Goal: Information Seeking & Learning: Understand process/instructions

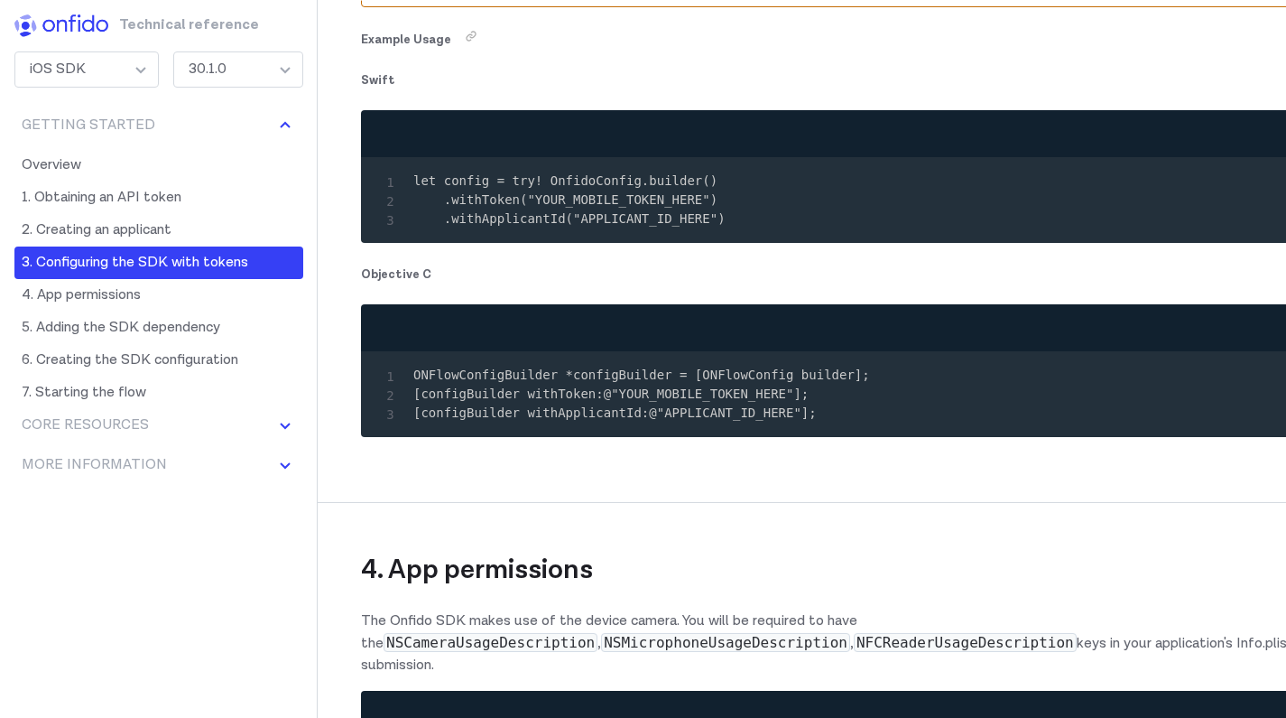
scroll to position [3749, 0]
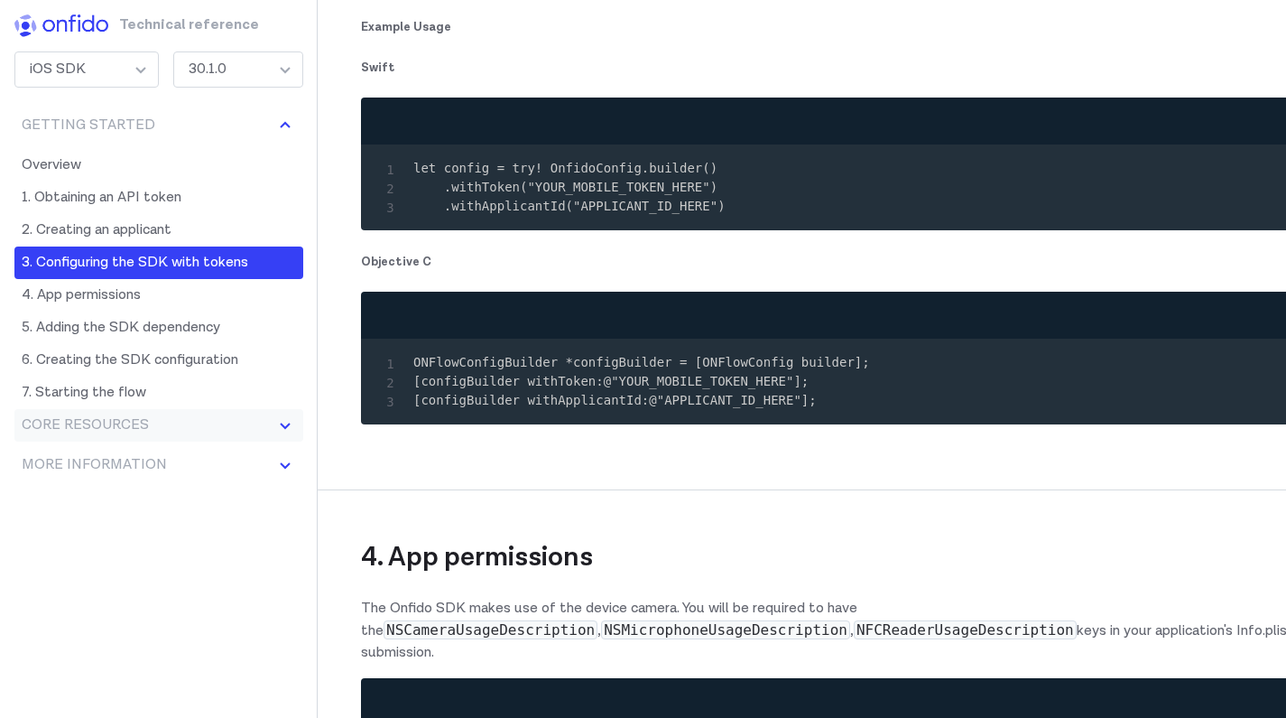
click at [274, 426] on img at bounding box center [285, 425] width 22 height 22
click at [274, 594] on img at bounding box center [285, 595] width 22 height 22
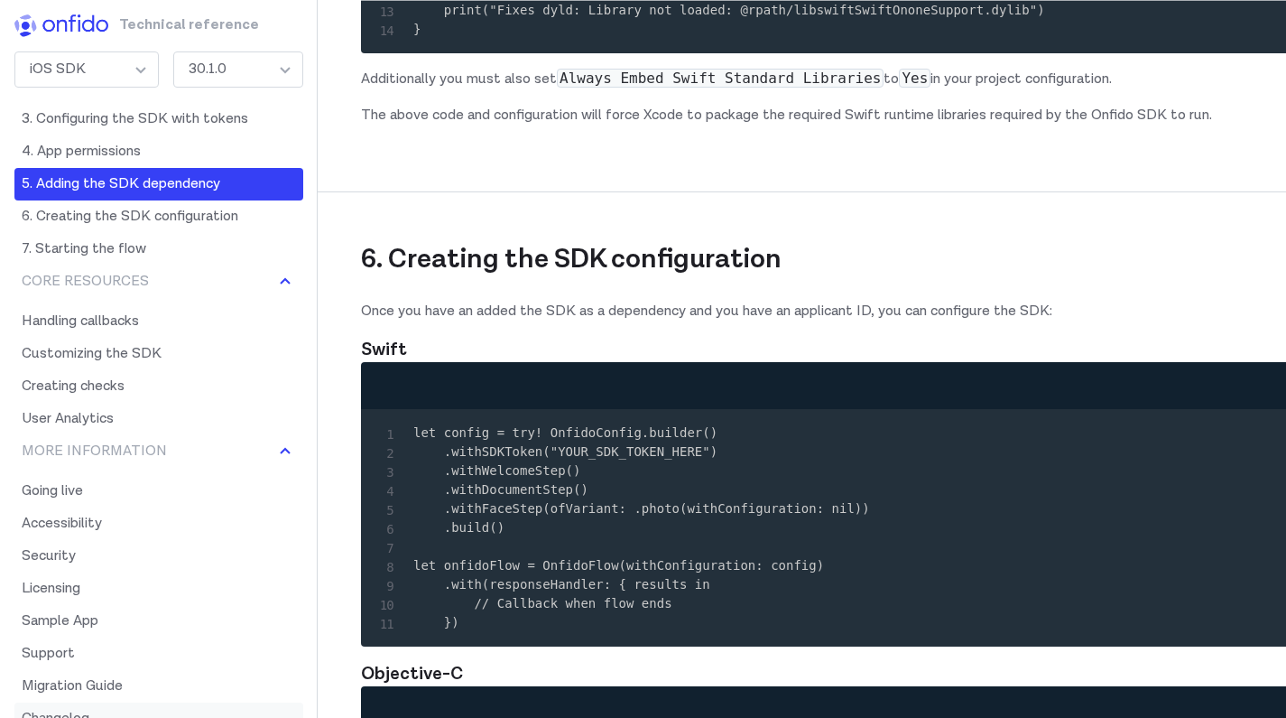
scroll to position [6026, 0]
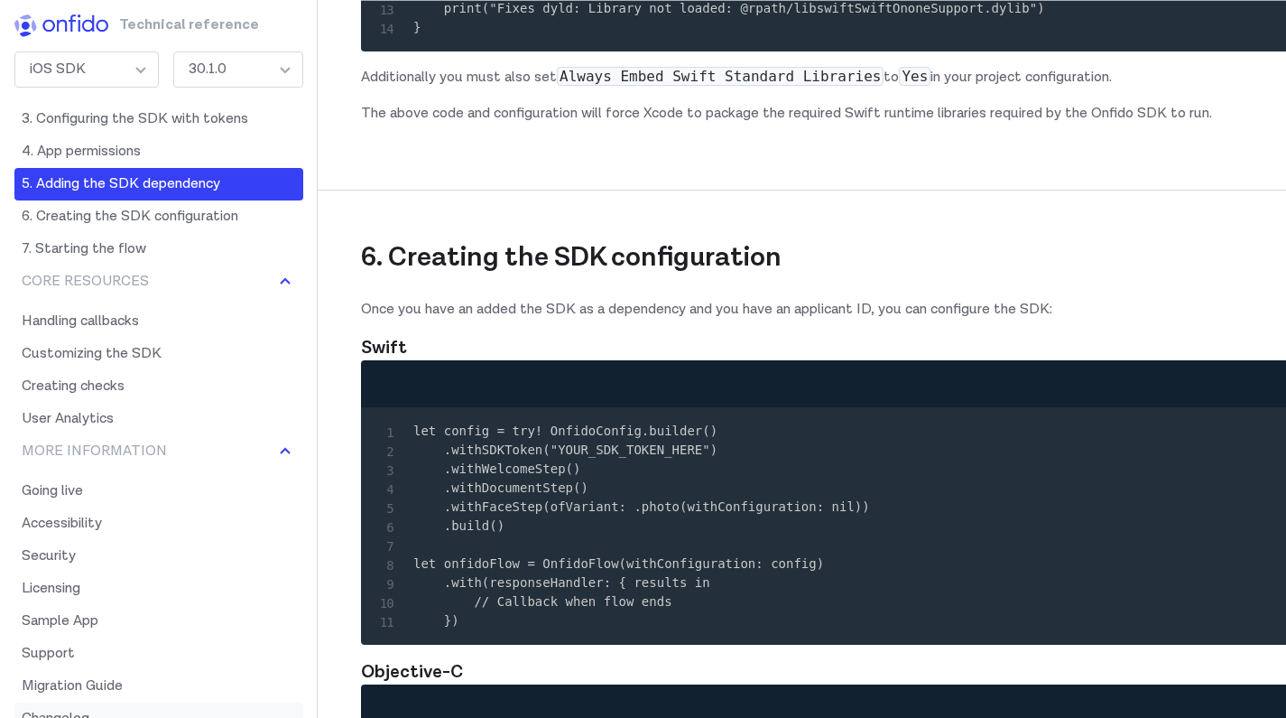
click at [71, 713] on link "Changelog" at bounding box center [158, 718] width 289 height 32
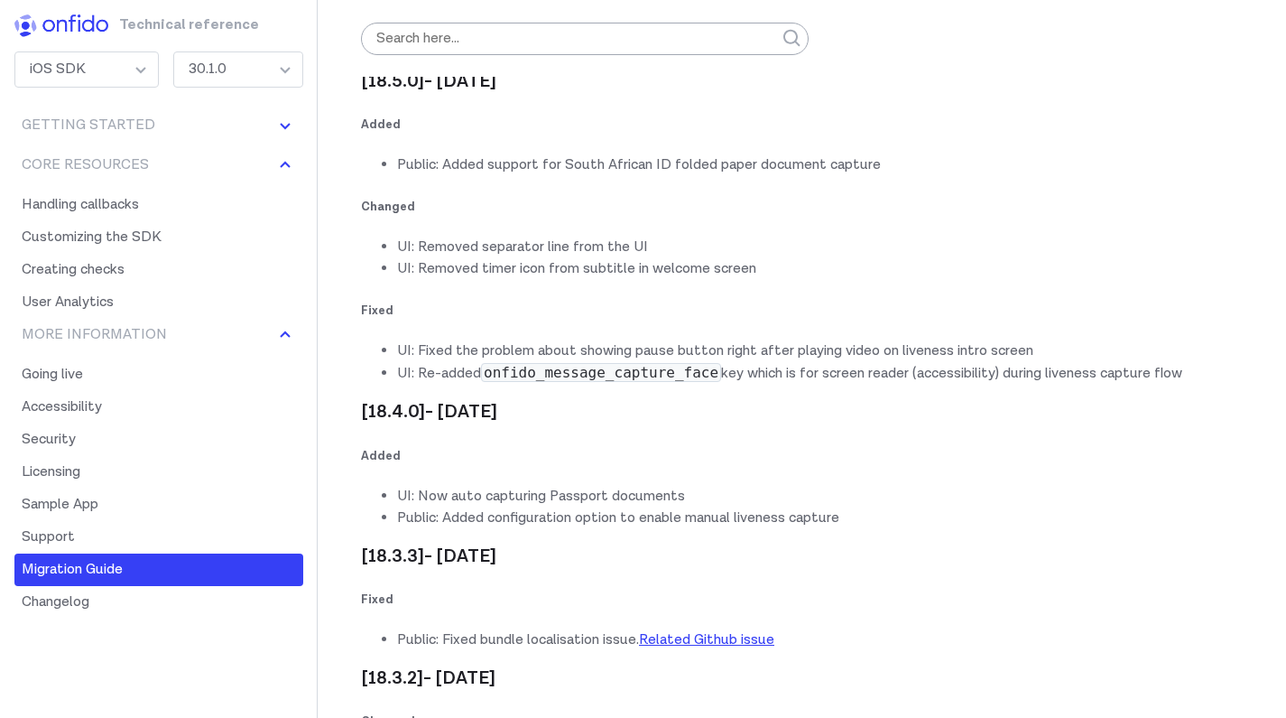
scroll to position [53477, 0]
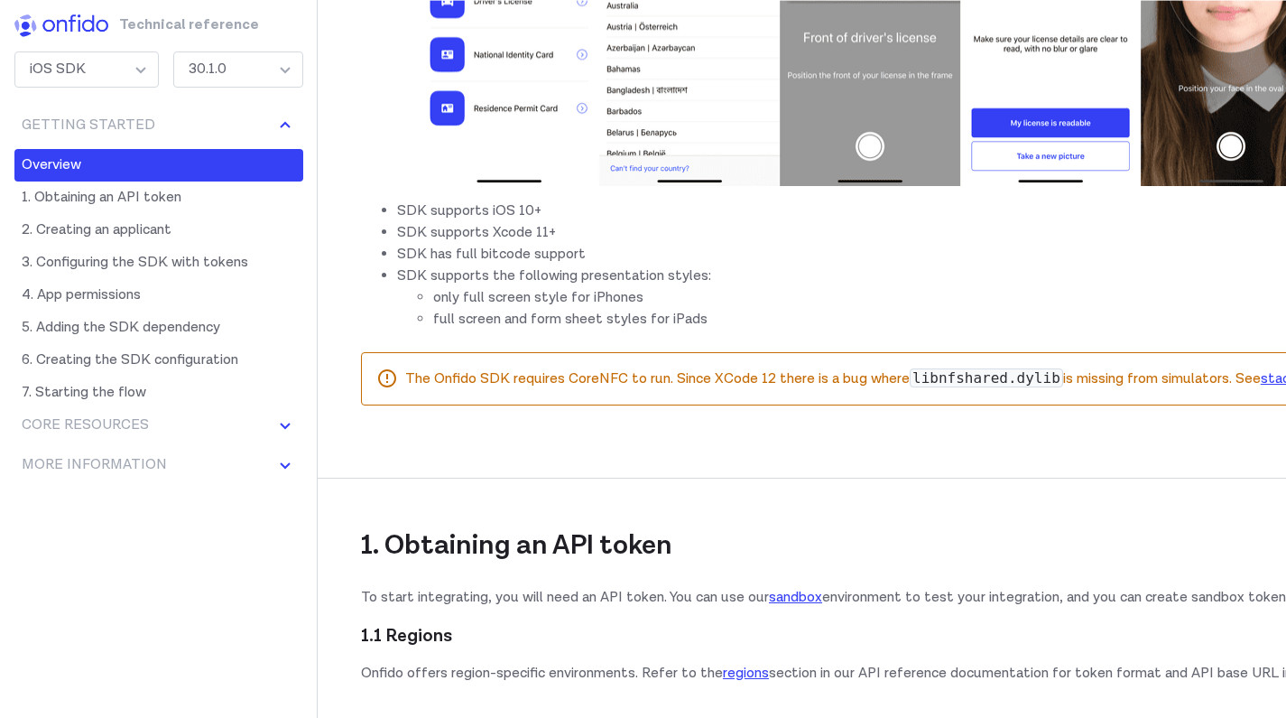
scroll to position [802, 0]
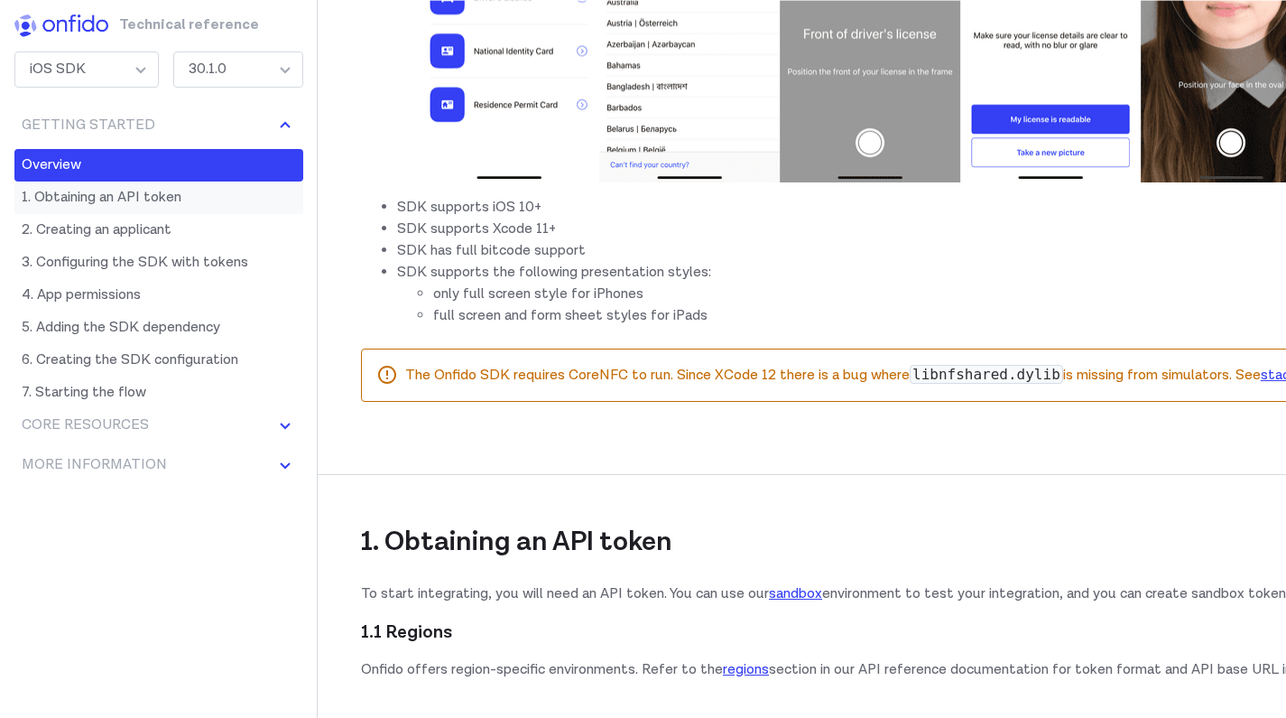
click at [208, 199] on link "1. Obtaining an API token" at bounding box center [158, 197] width 289 height 32
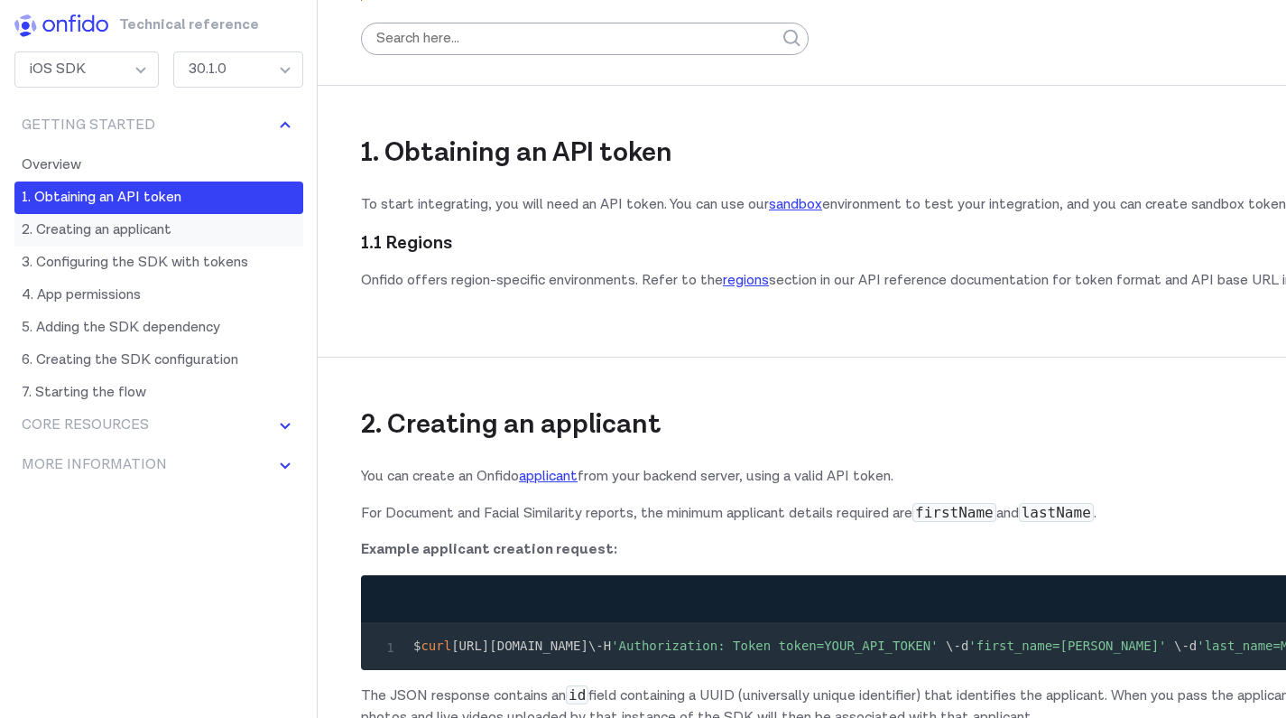
click at [178, 225] on link "2. Creating an applicant" at bounding box center [158, 230] width 289 height 32
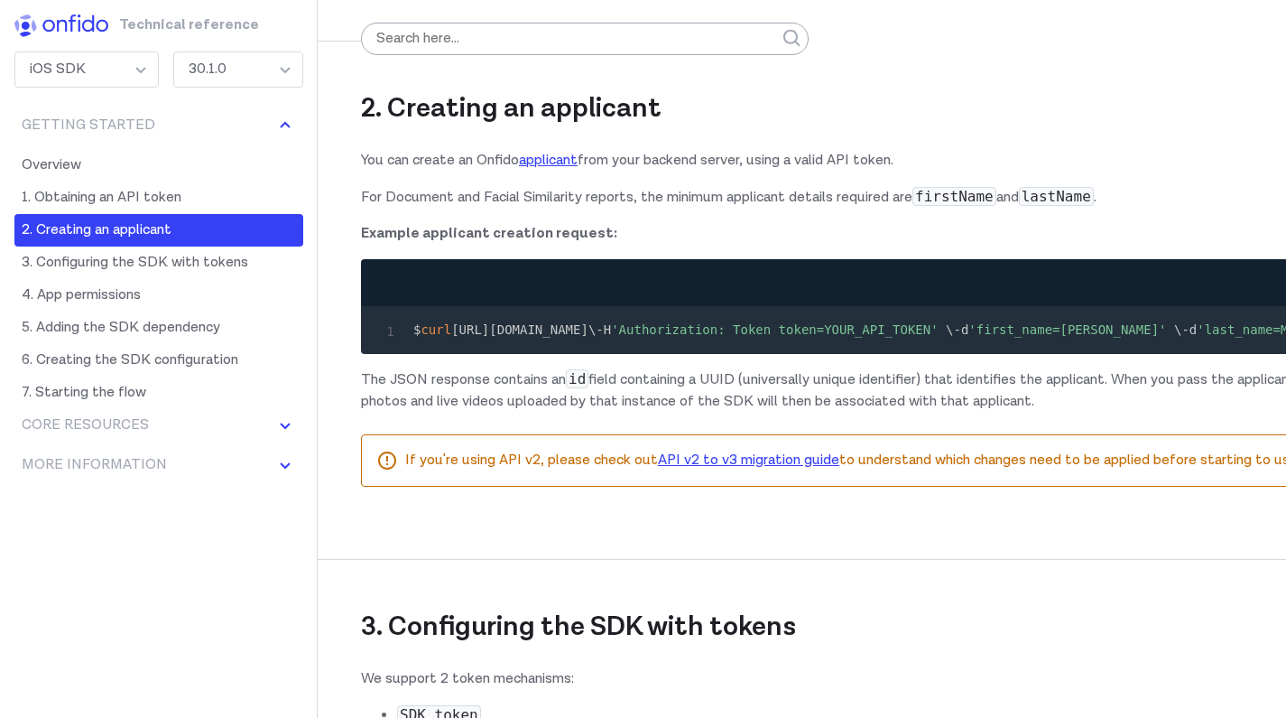
scroll to position [1506, 0]
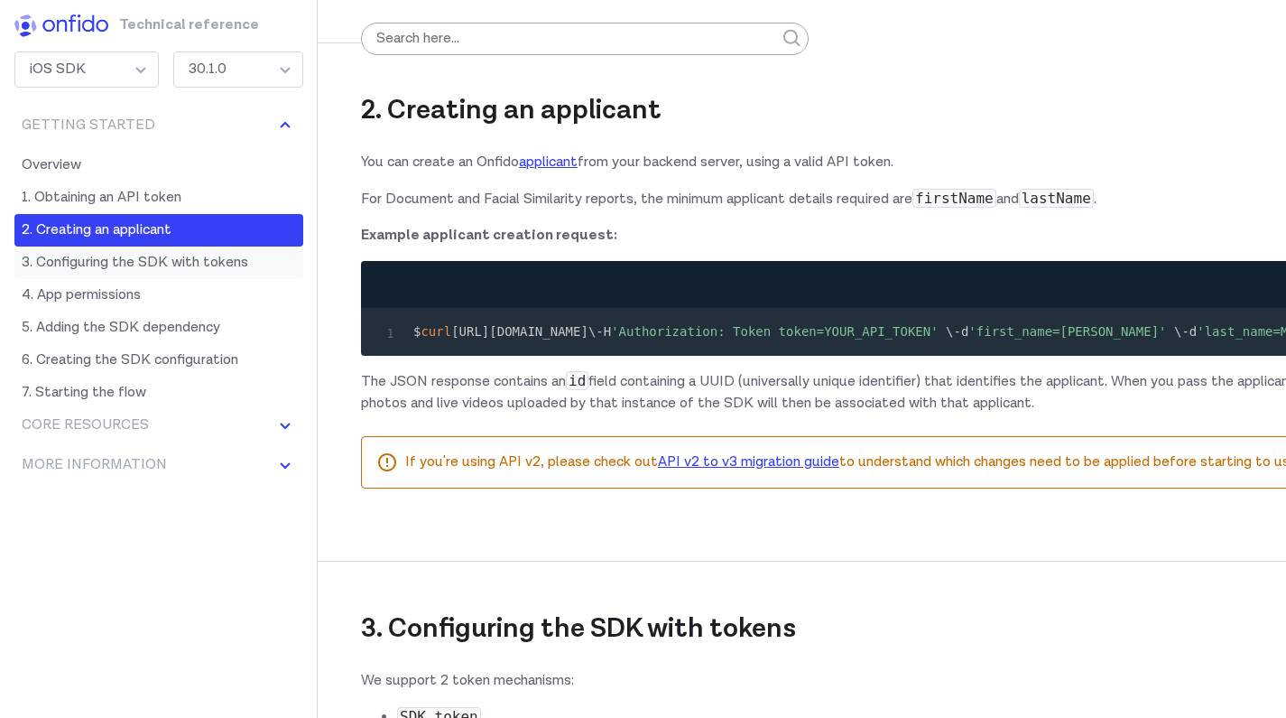
click at [153, 255] on link "3. Configuring the SDK with tokens" at bounding box center [158, 262] width 289 height 32
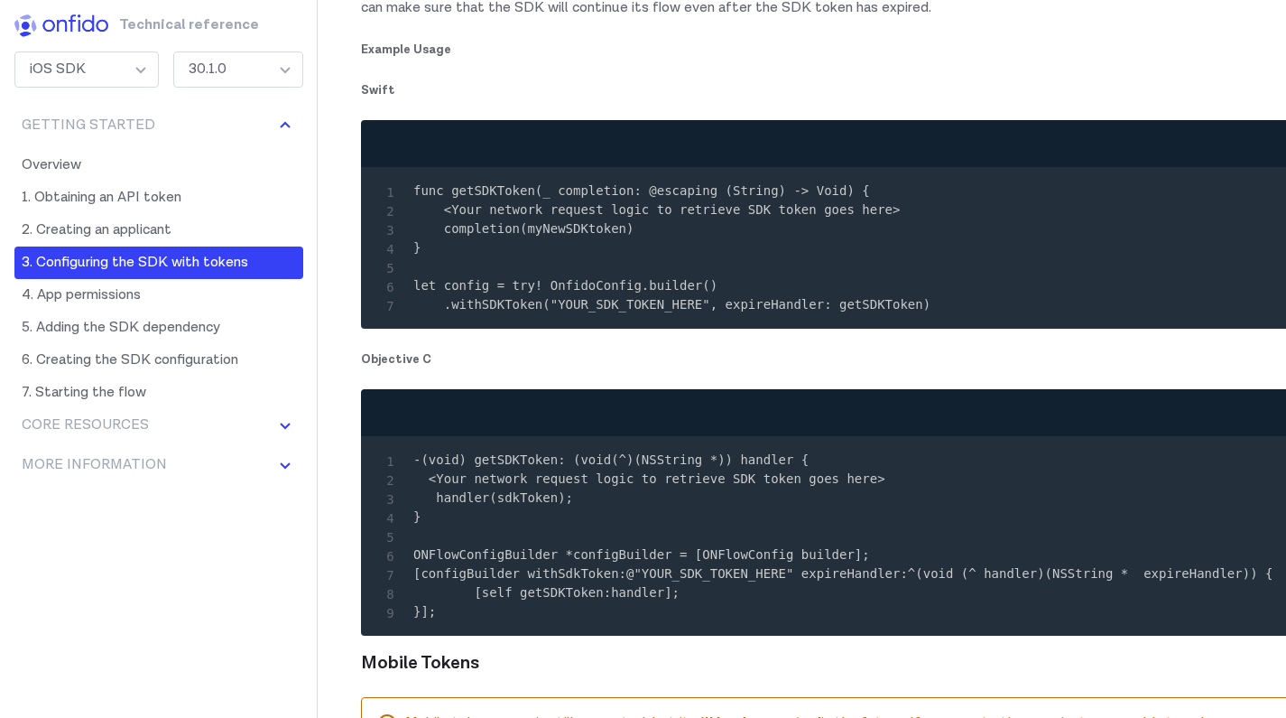
scroll to position [2908, 0]
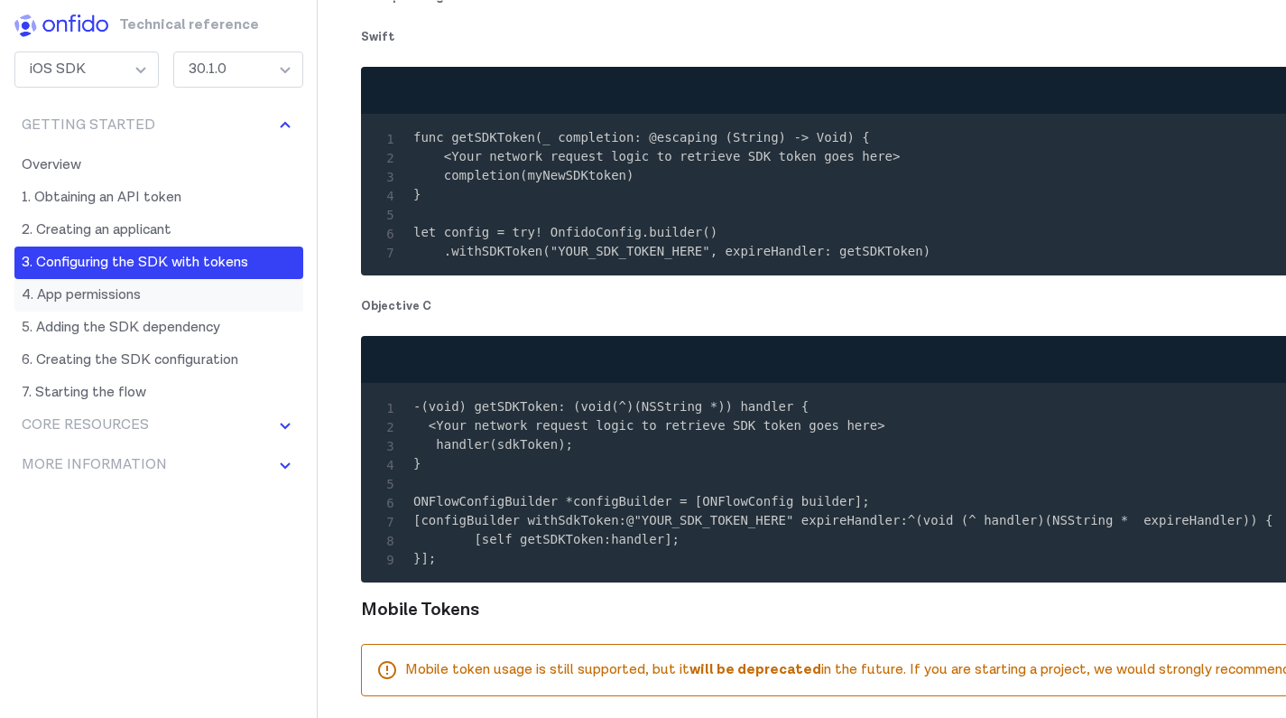
click at [186, 296] on link "4. App permissions" at bounding box center [158, 295] width 289 height 32
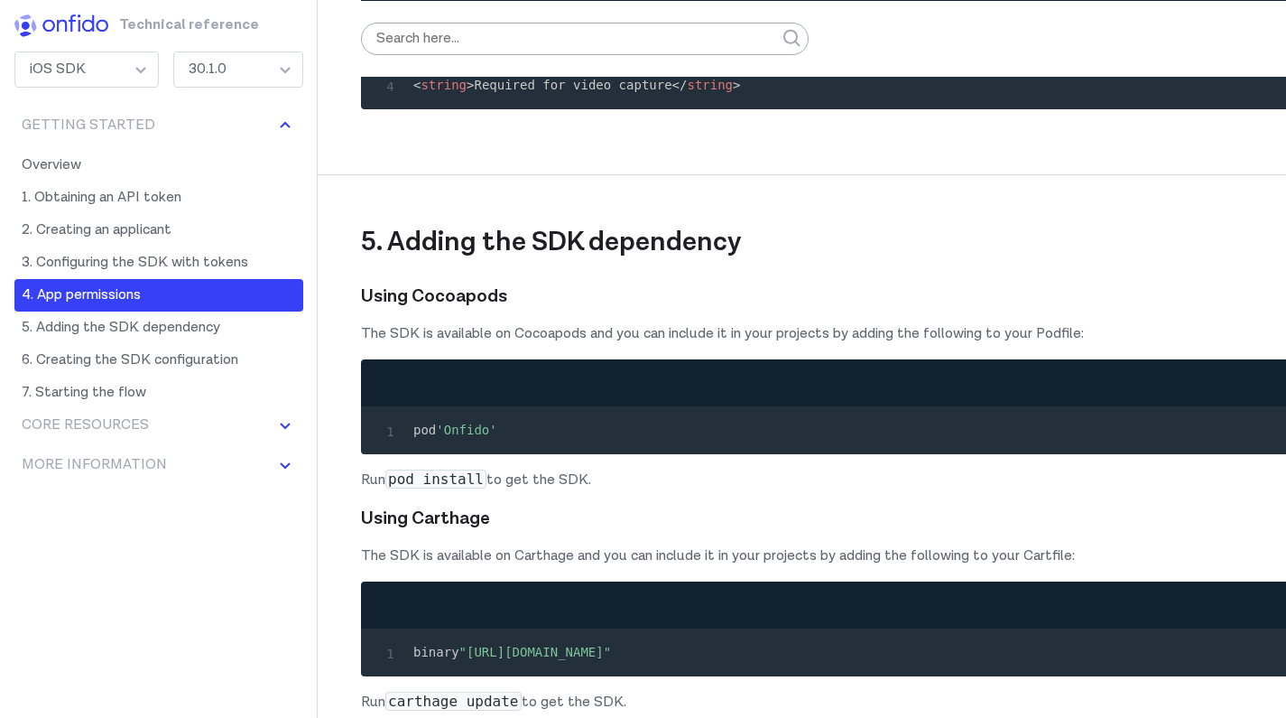
scroll to position [4424, 0]
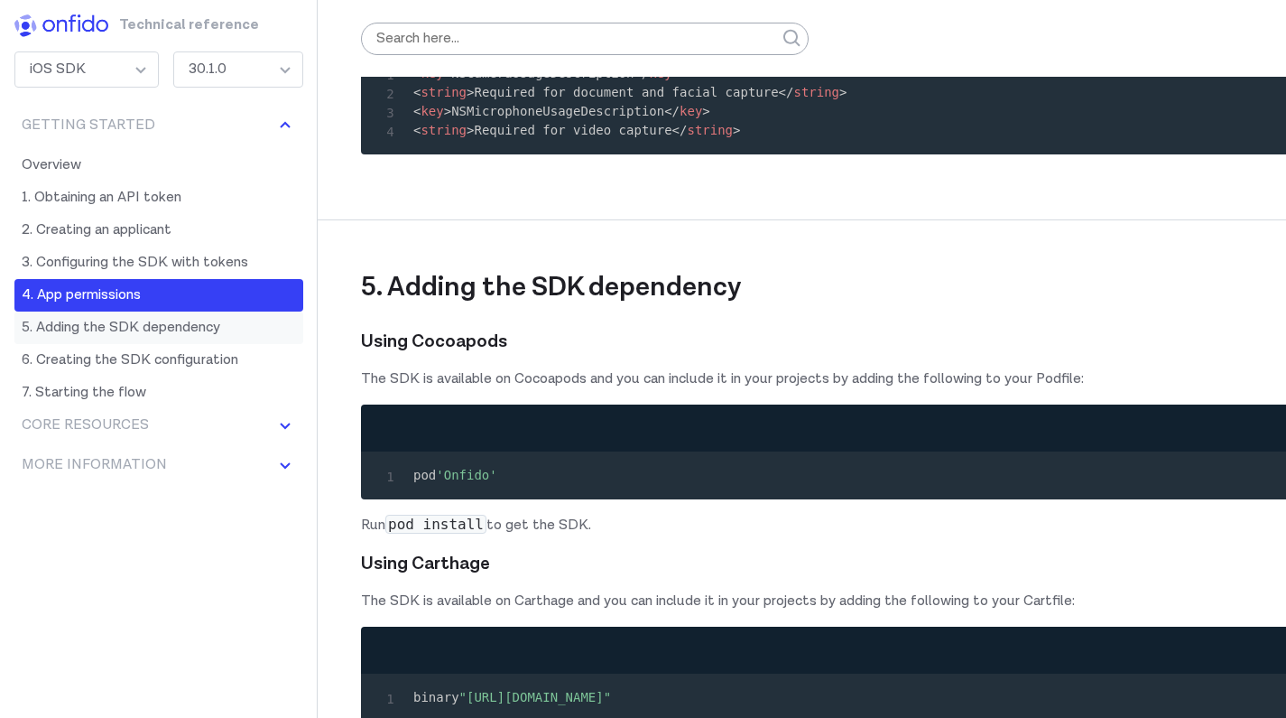
click at [191, 329] on link "5. Adding the SDK dependency" at bounding box center [158, 327] width 289 height 32
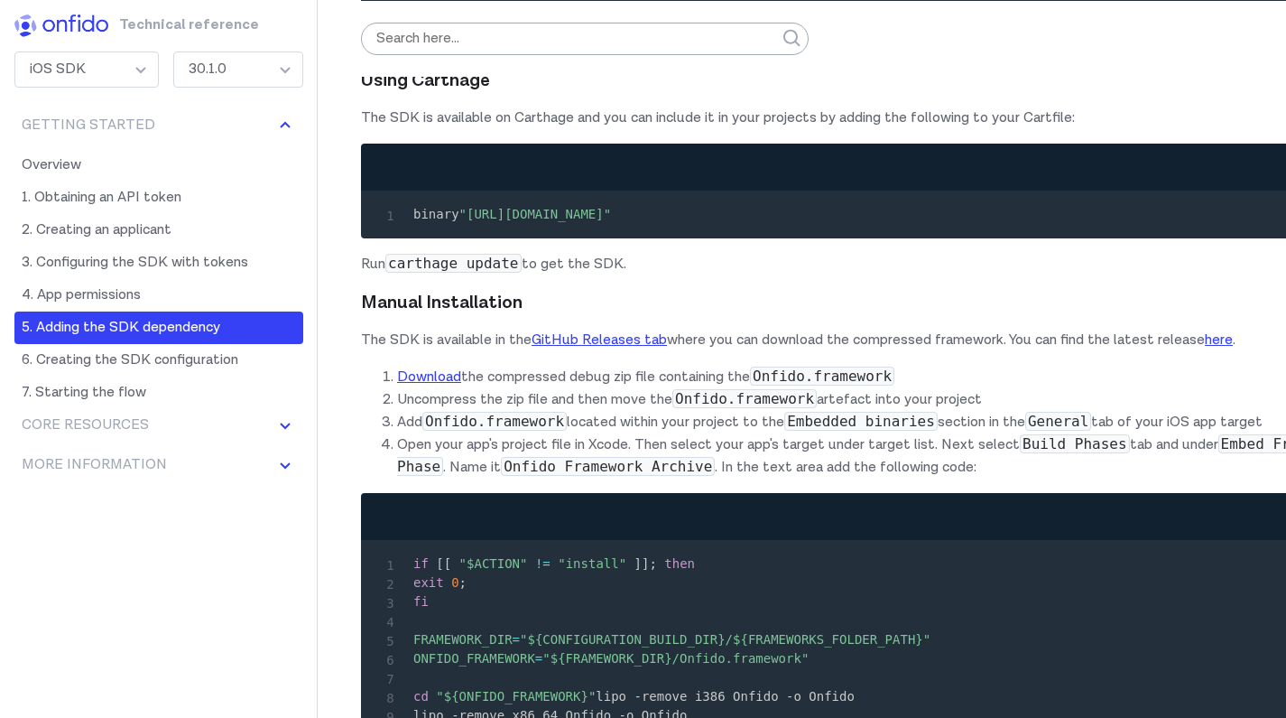
scroll to position [4830, 0]
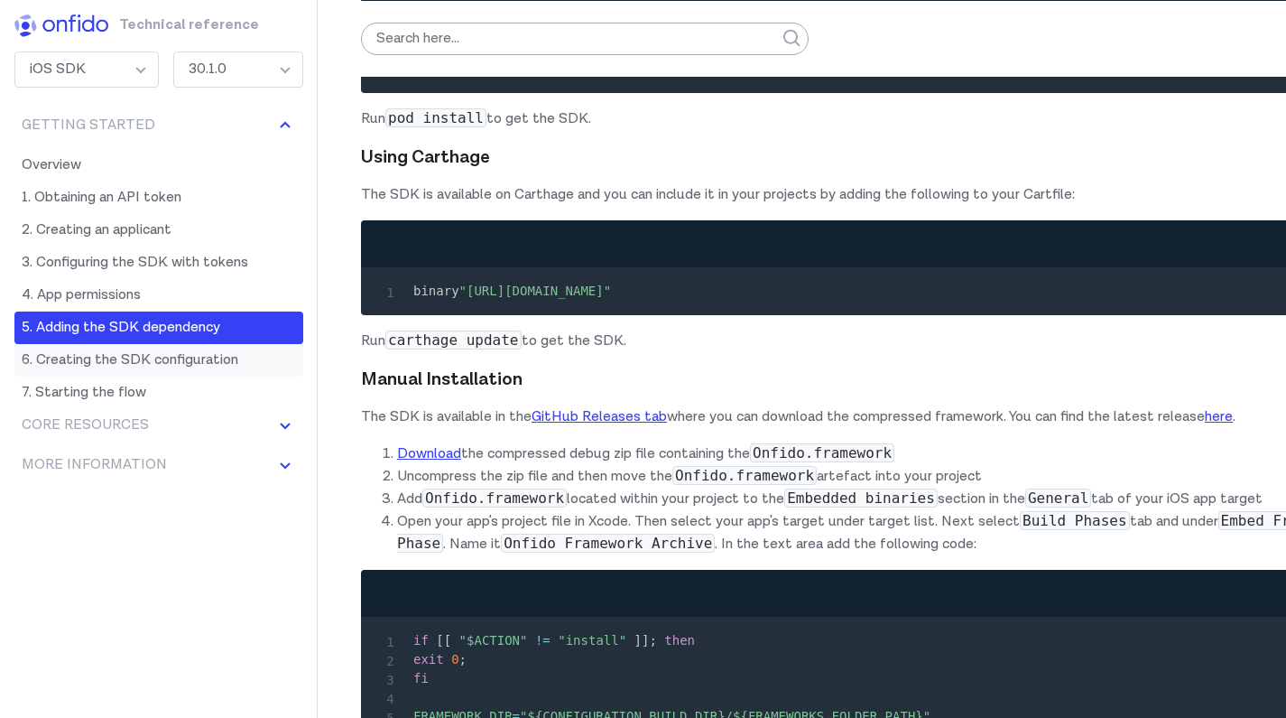
click at [199, 366] on link "6. Creating the SDK configuration" at bounding box center [158, 360] width 289 height 32
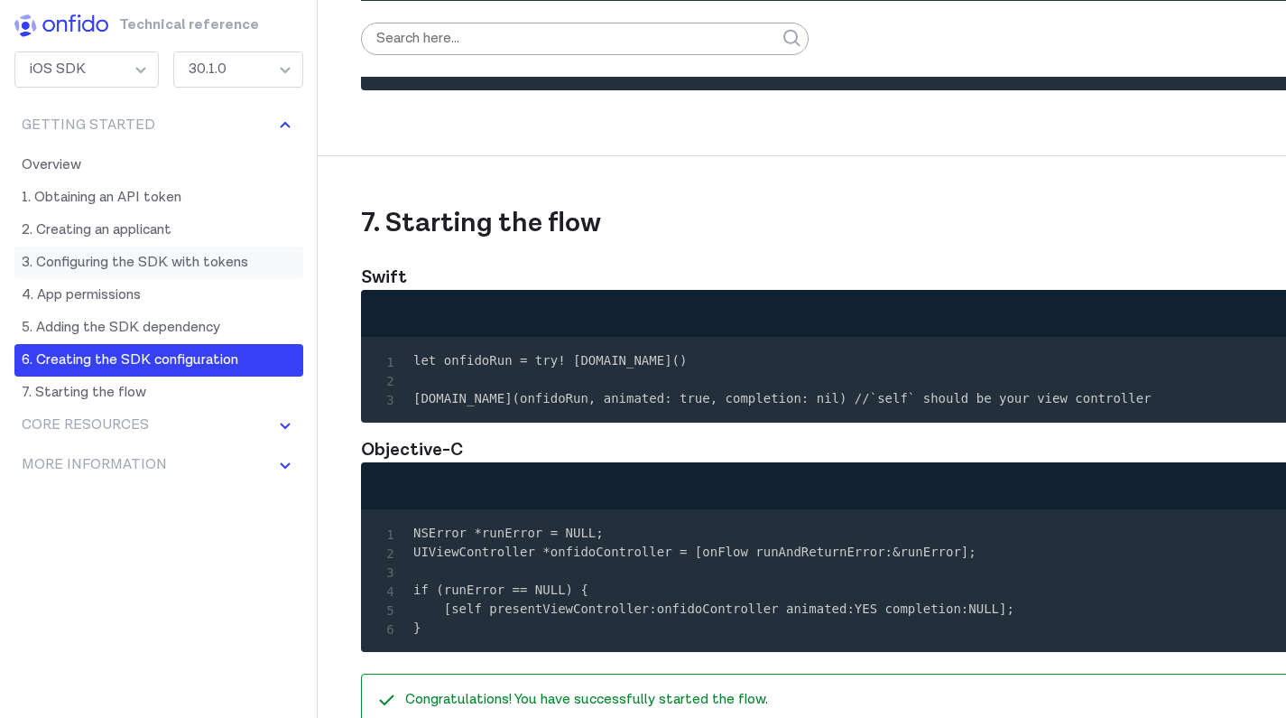
scroll to position [7128, 0]
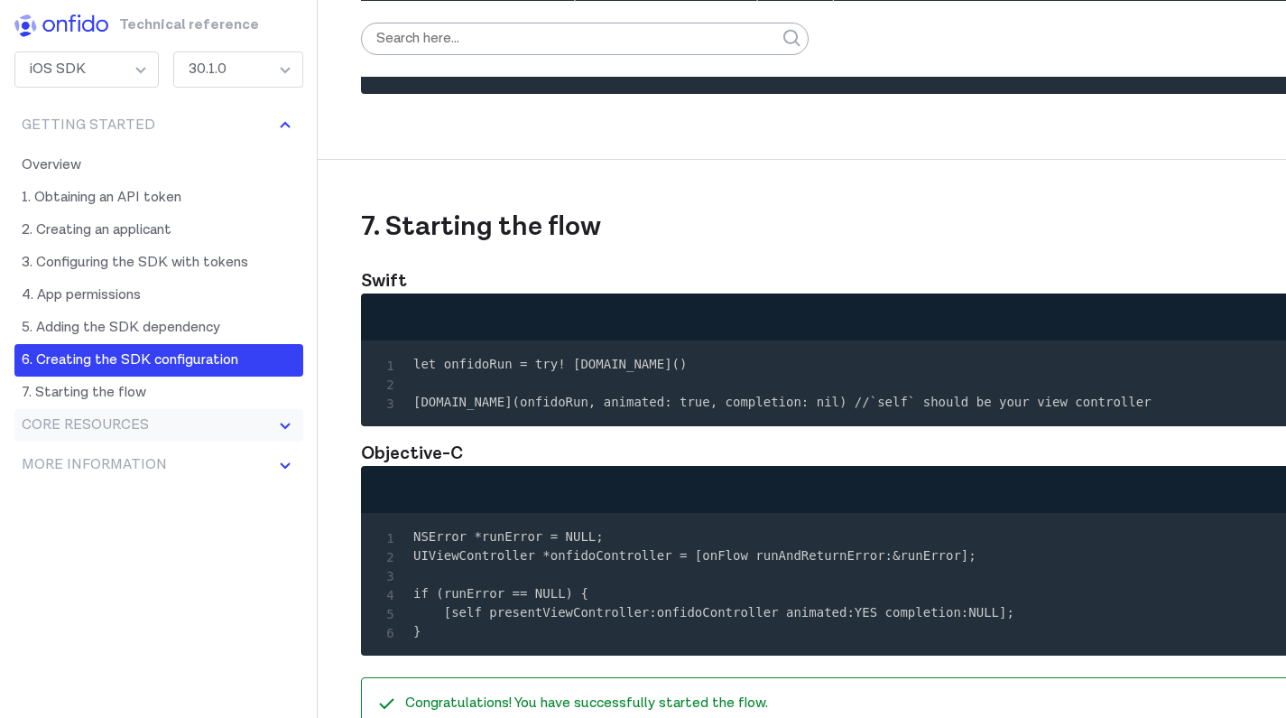
click at [274, 418] on img at bounding box center [285, 425] width 22 height 22
click at [278, 598] on img at bounding box center [285, 595] width 22 height 22
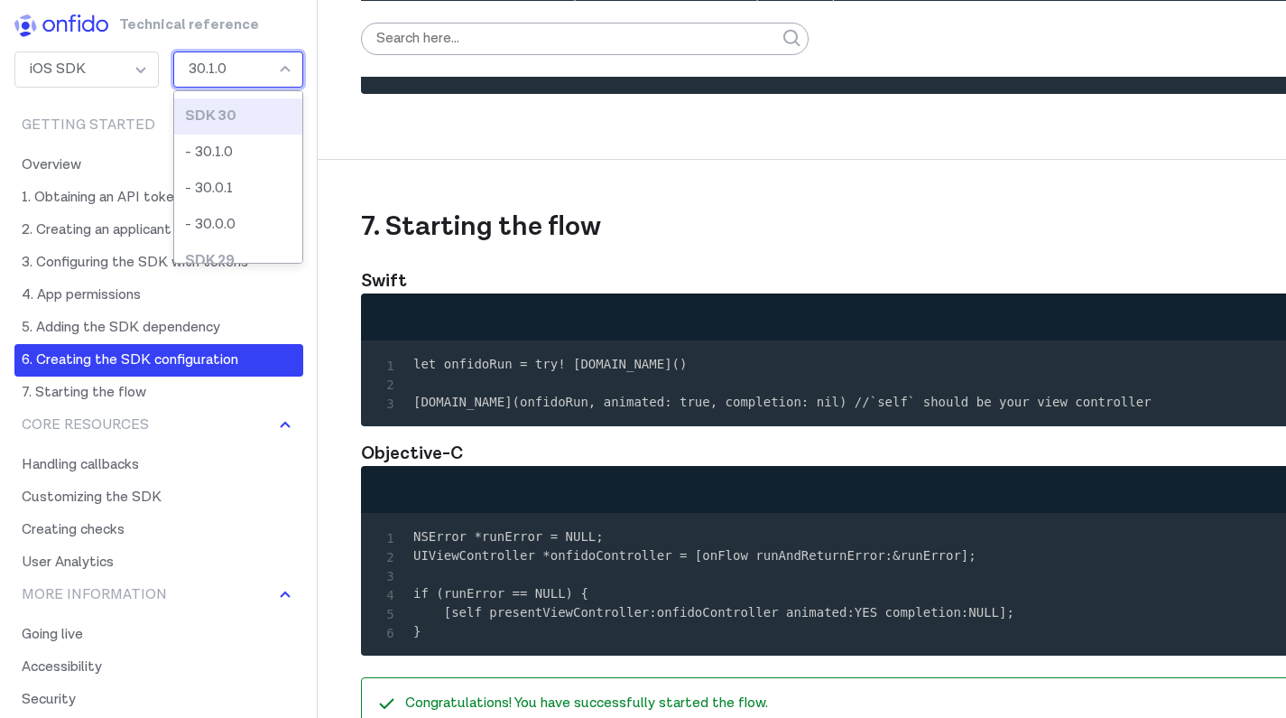
click at [228, 69] on div "30.1.0" at bounding box center [238, 69] width 130 height 36
click at [263, 65] on div "30.1.0" at bounding box center [238, 69] width 130 height 36
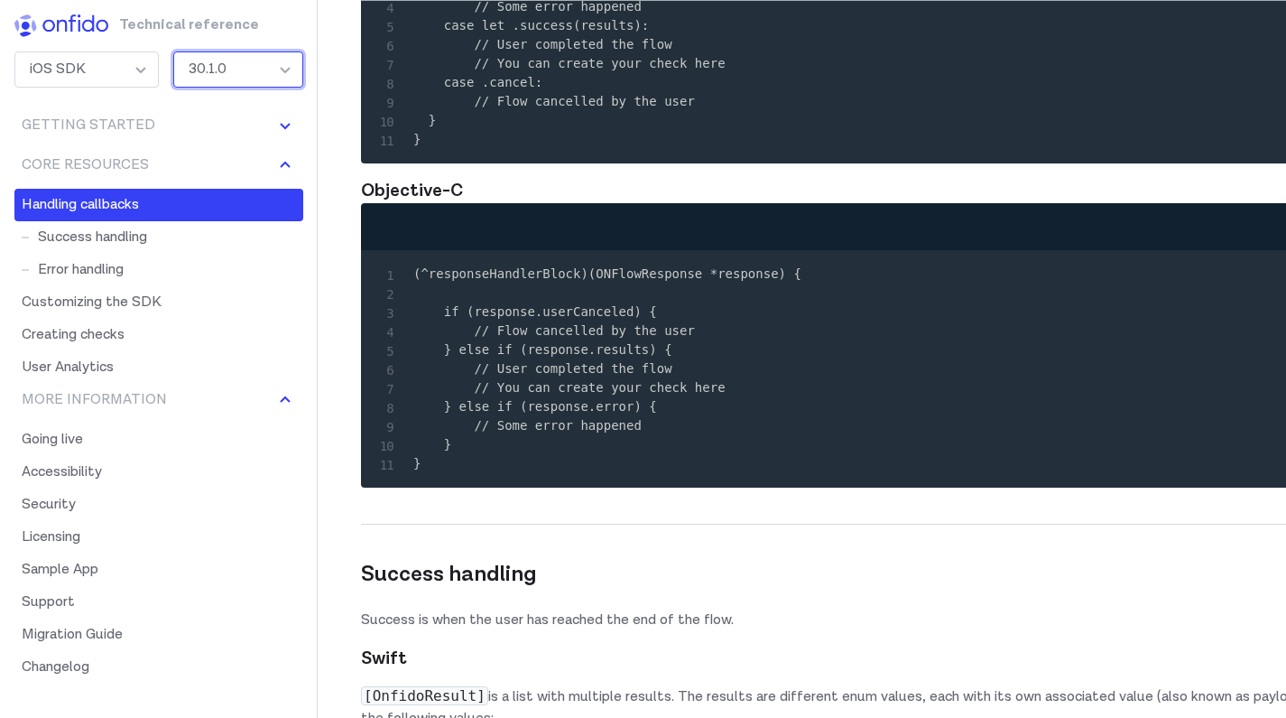
scroll to position [8627, 0]
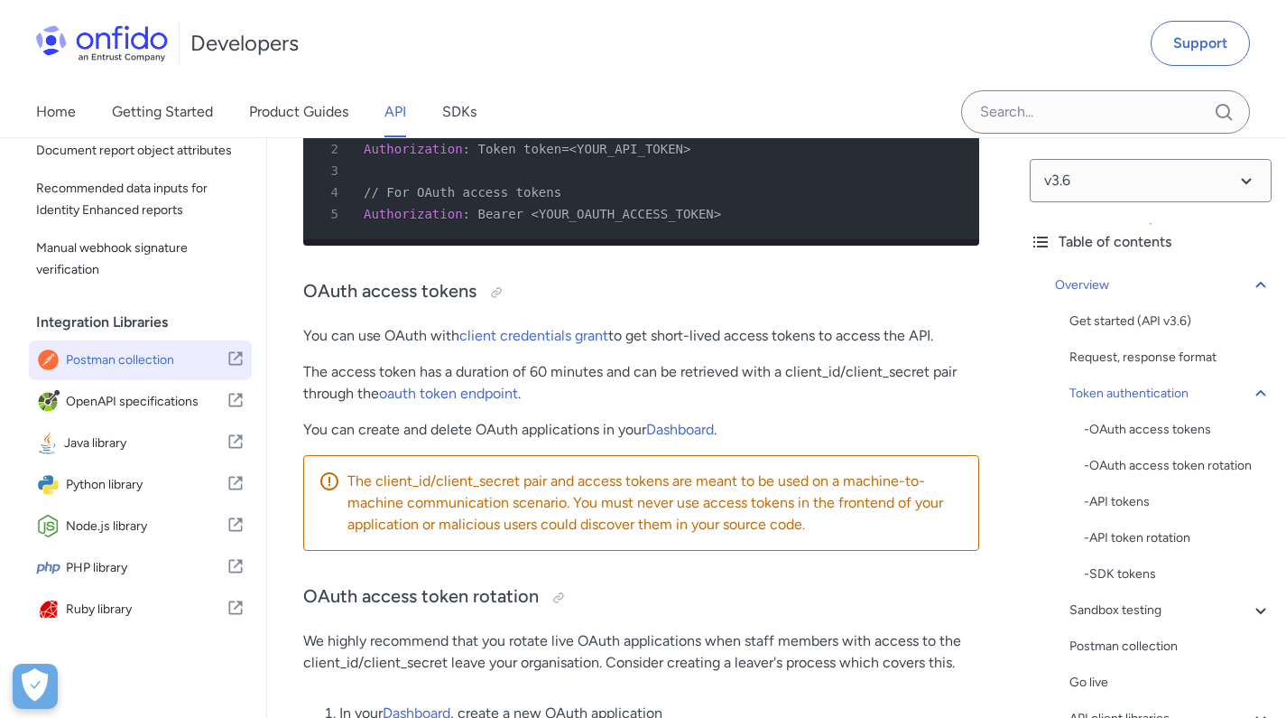
scroll to position [1010, 0]
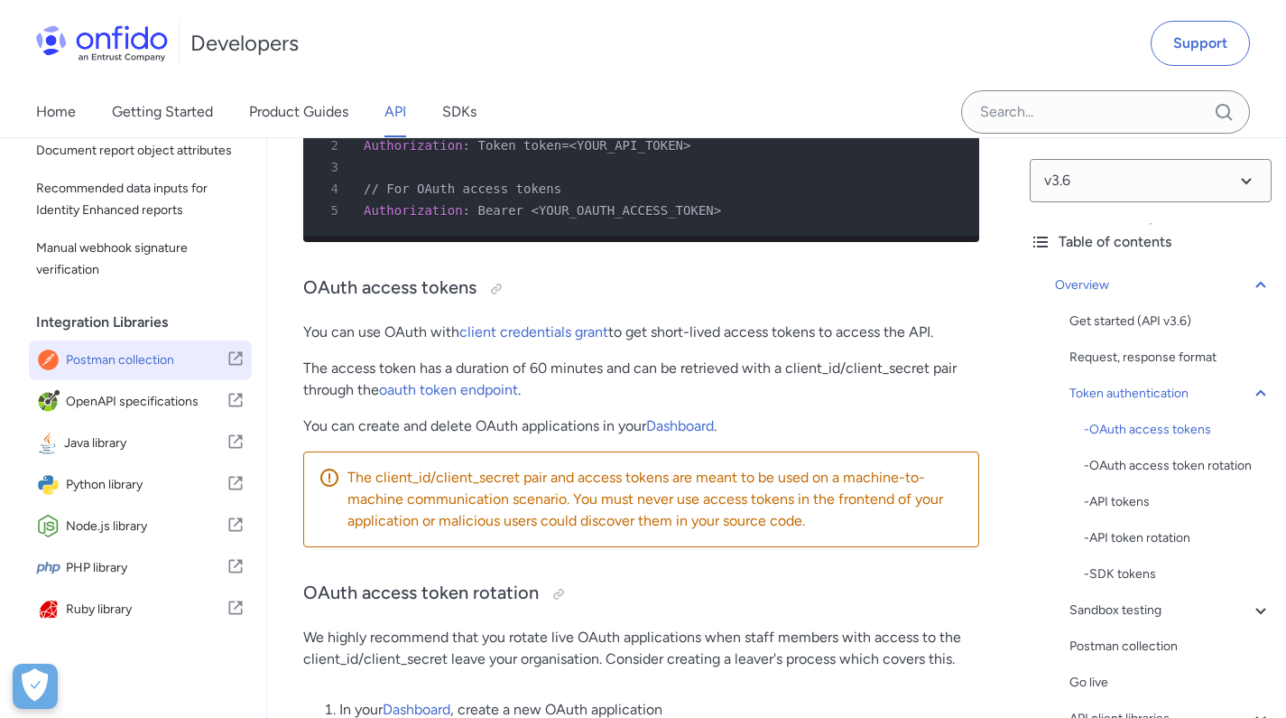
click at [134, 367] on span "Postman collection" at bounding box center [146, 360] width 161 height 25
click at [123, 369] on span "Postman collection" at bounding box center [146, 360] width 161 height 25
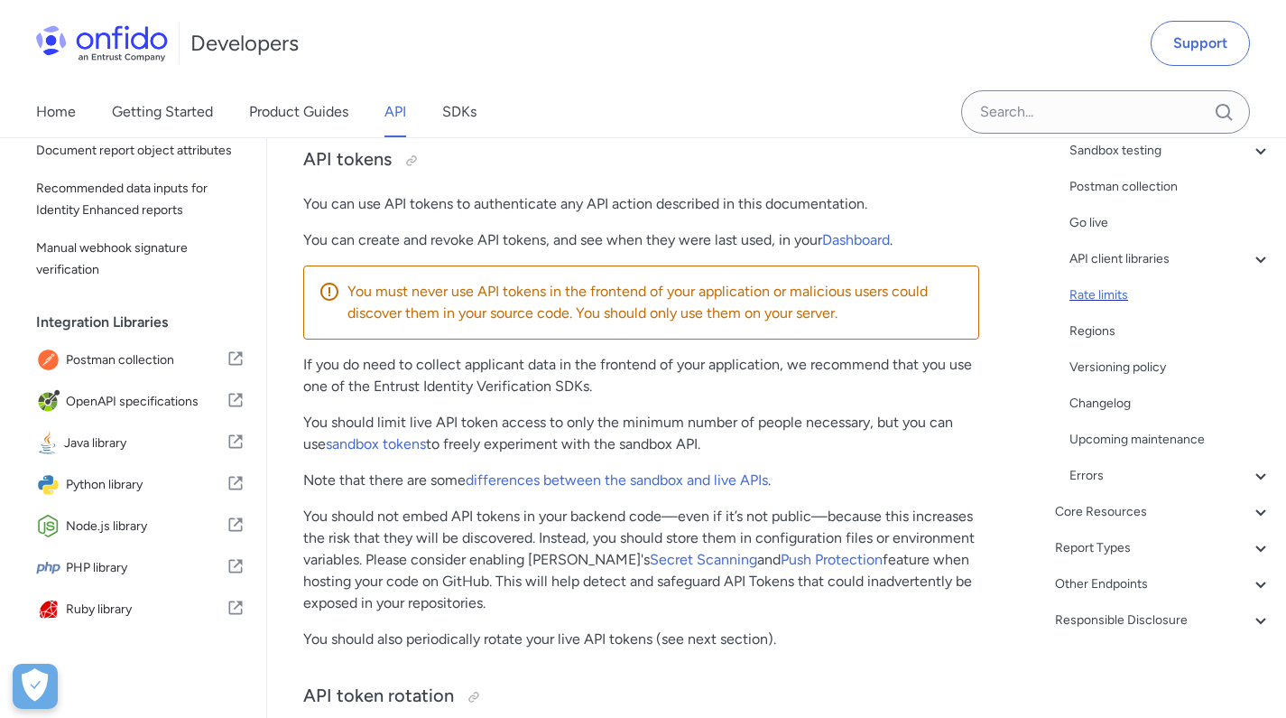
scroll to position [1743, 0]
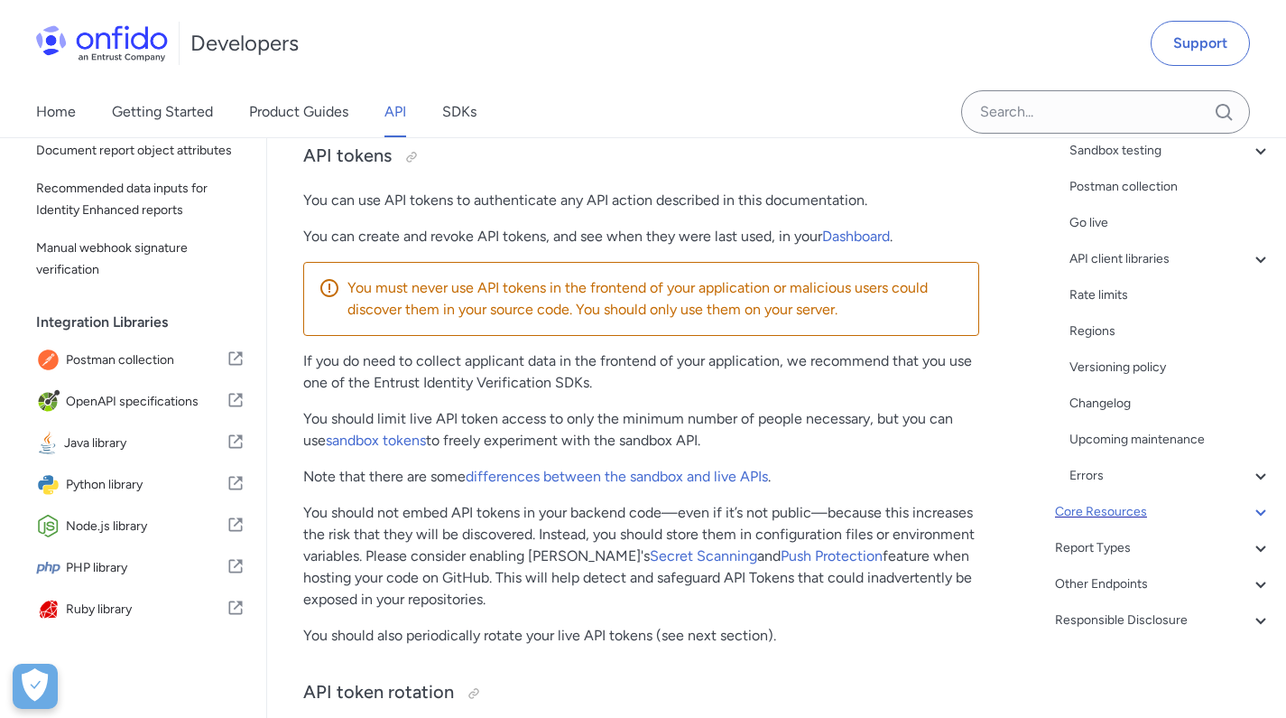
click at [1252, 514] on icon at bounding box center [1261, 512] width 22 height 22
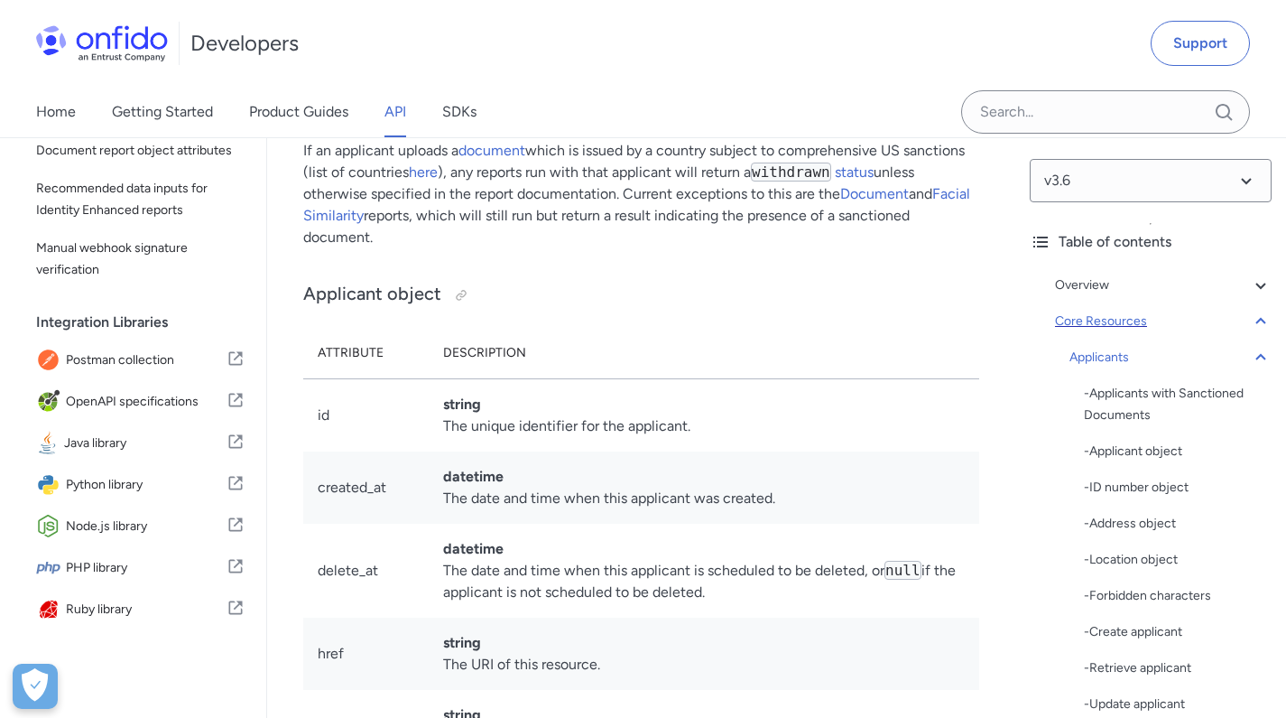
scroll to position [21942, 0]
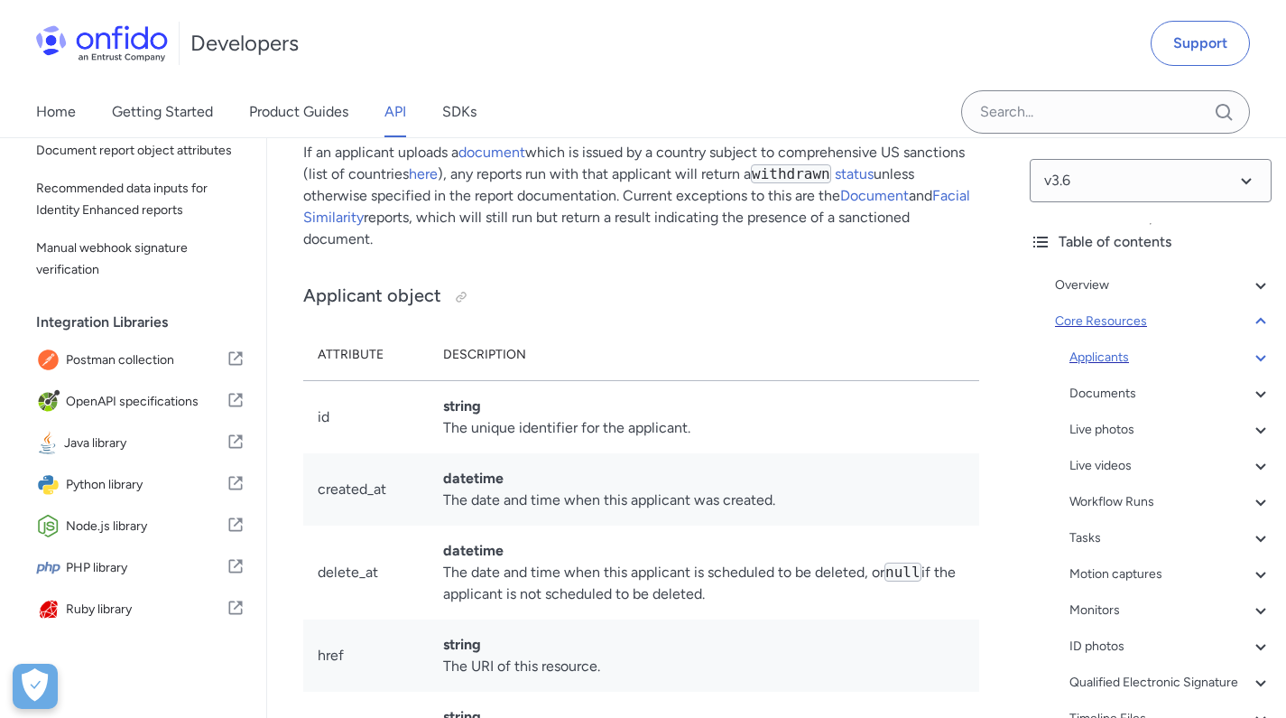
click at [1250, 357] on icon at bounding box center [1261, 358] width 22 height 22
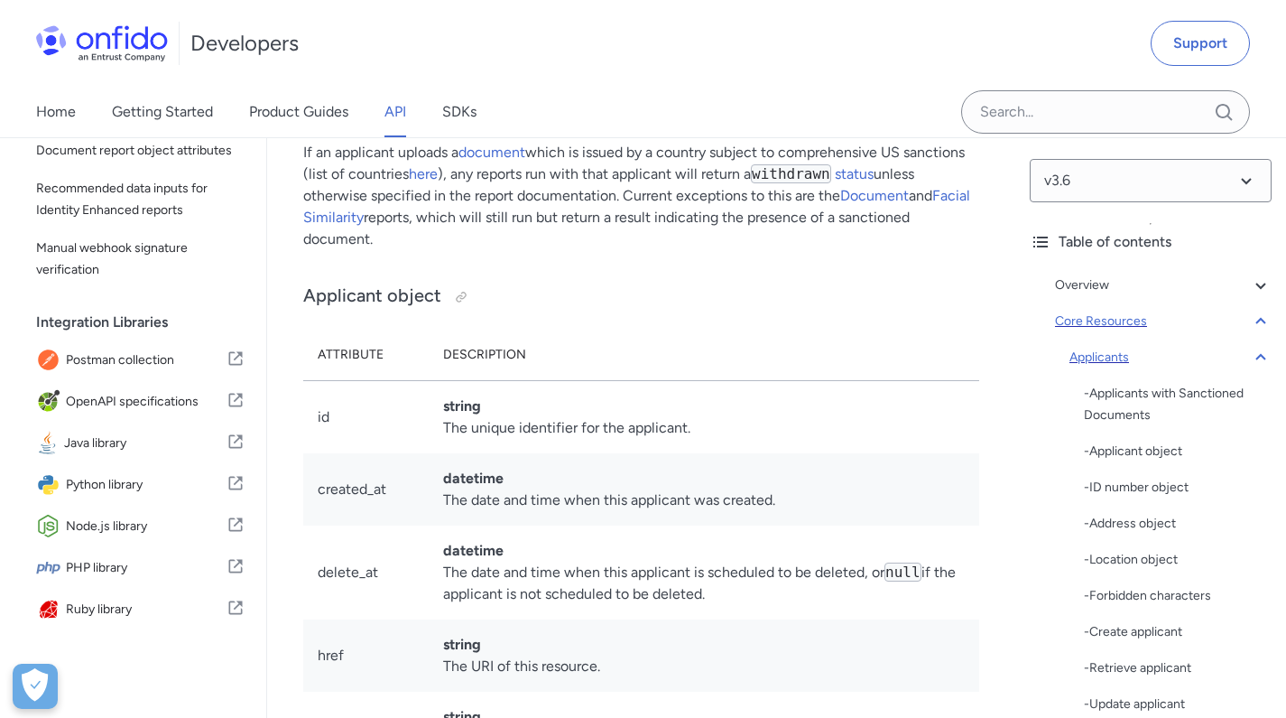
scroll to position [22090, 0]
